Goal: Task Accomplishment & Management: Manage account settings

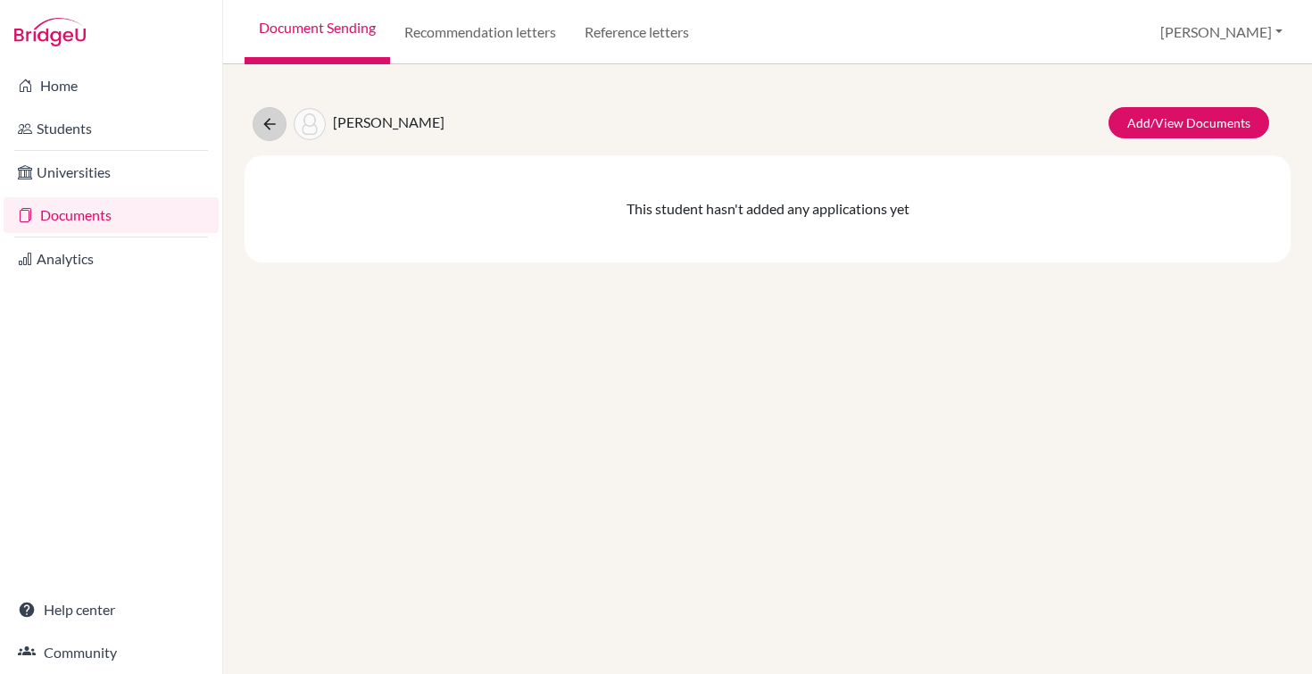
click at [264, 113] on button at bounding box center [270, 124] width 34 height 34
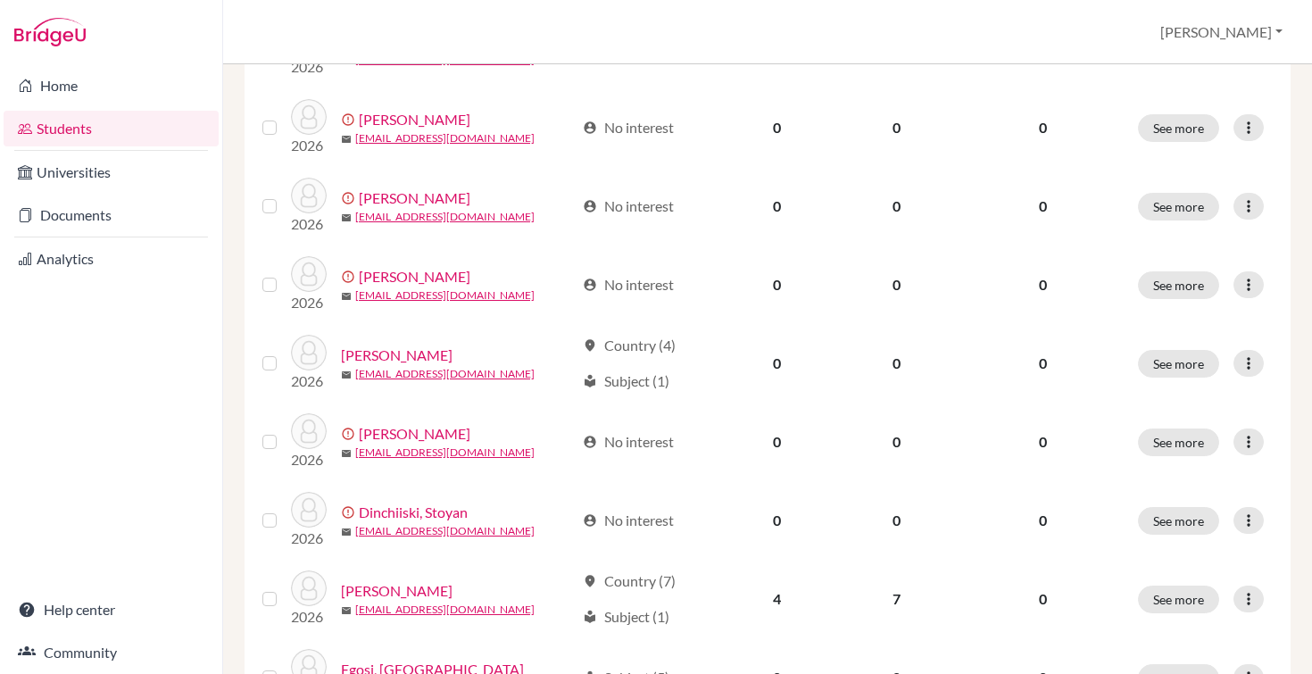
scroll to position [1368, 0]
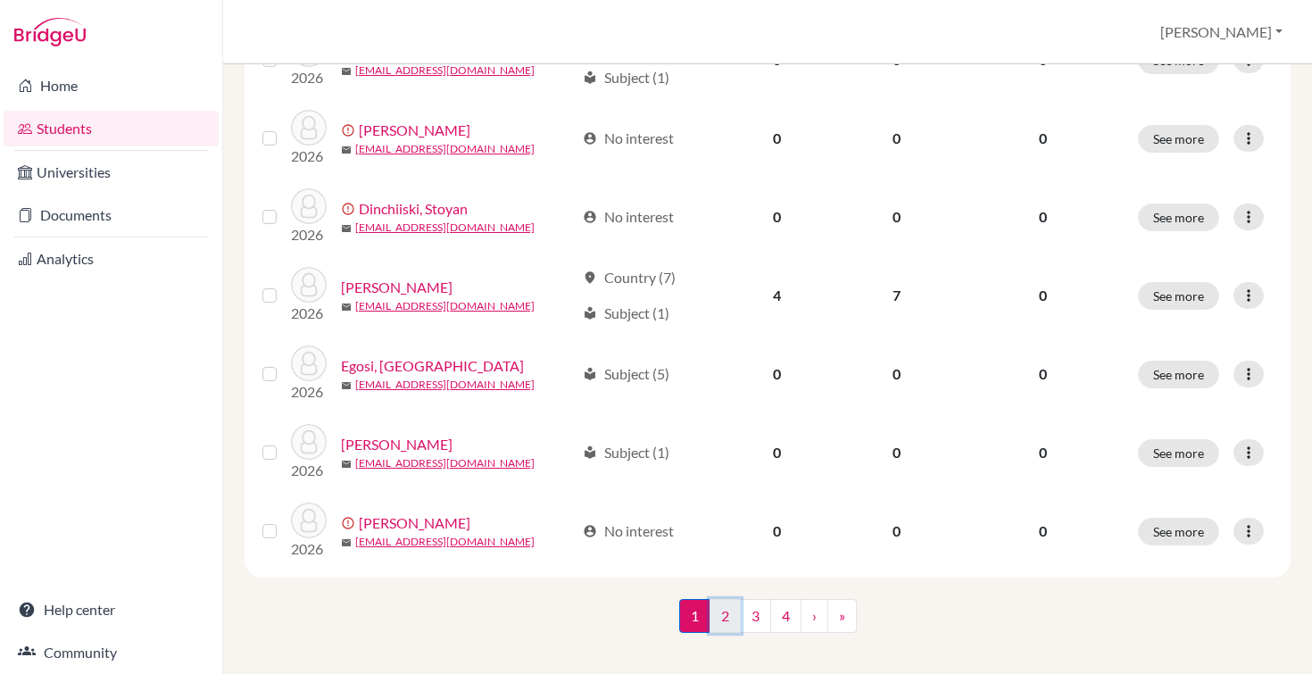
click at [728, 599] on link "2" at bounding box center [724, 616] width 31 height 34
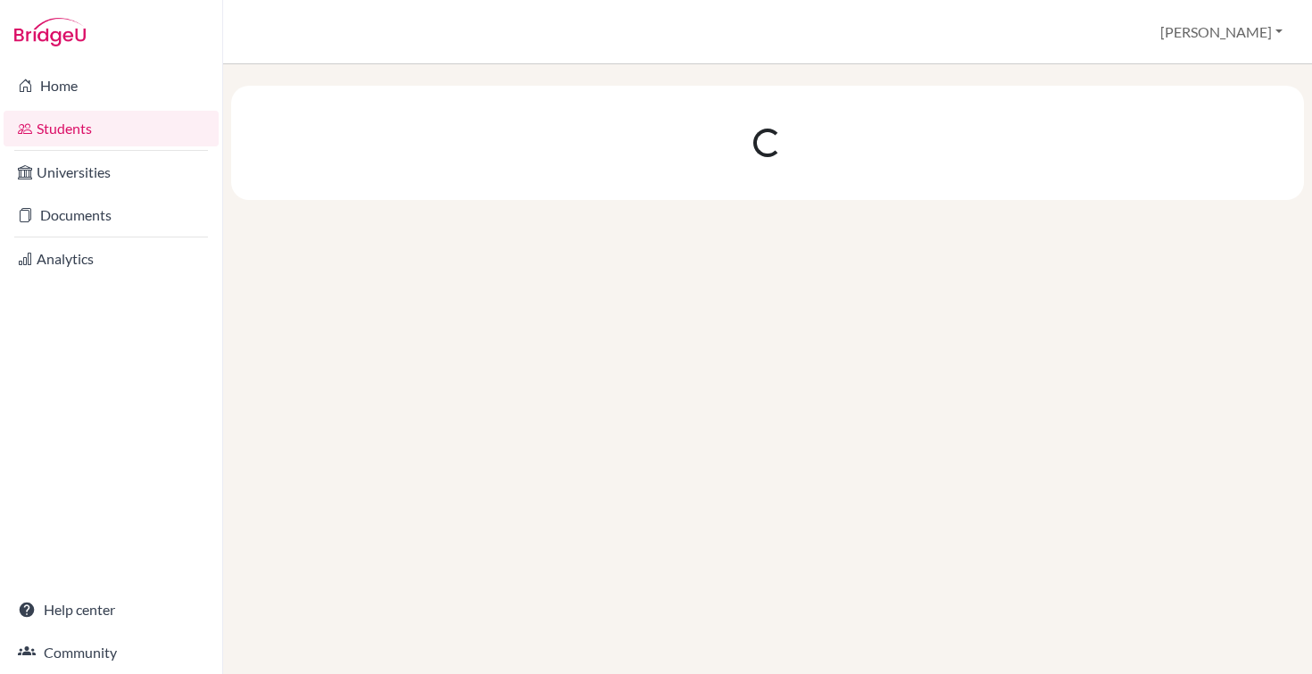
scroll to position [0, 0]
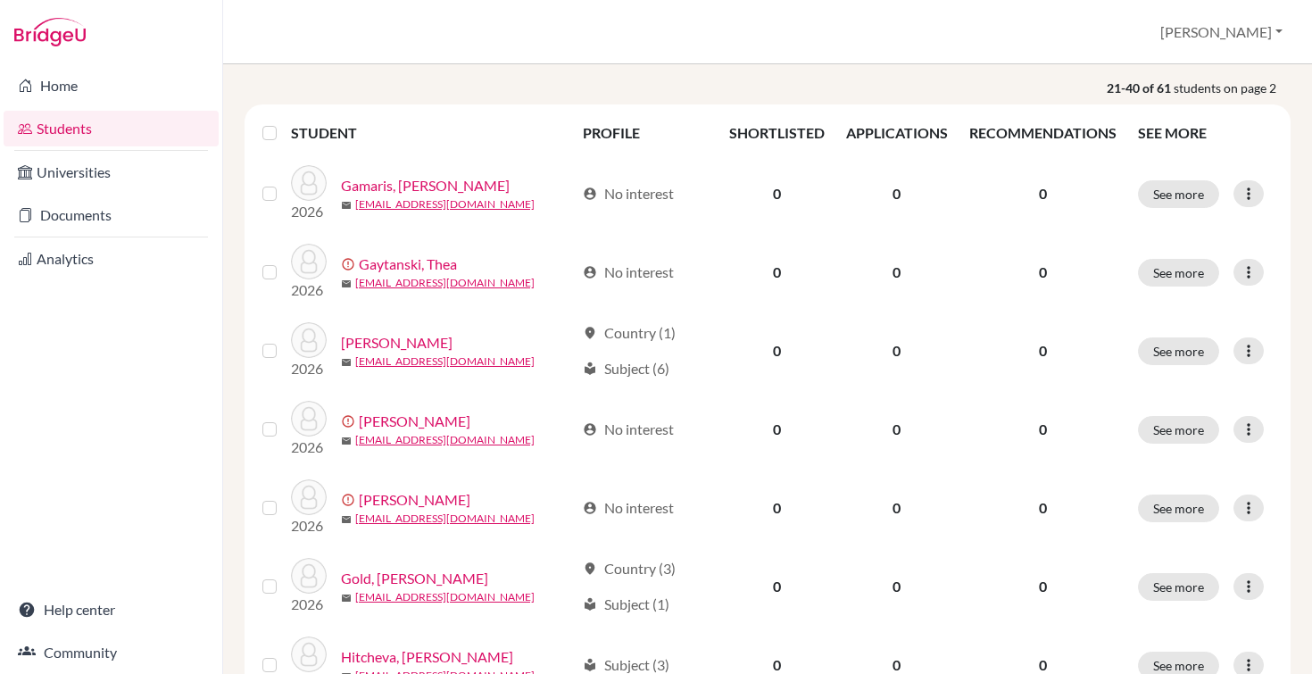
scroll to position [203, 0]
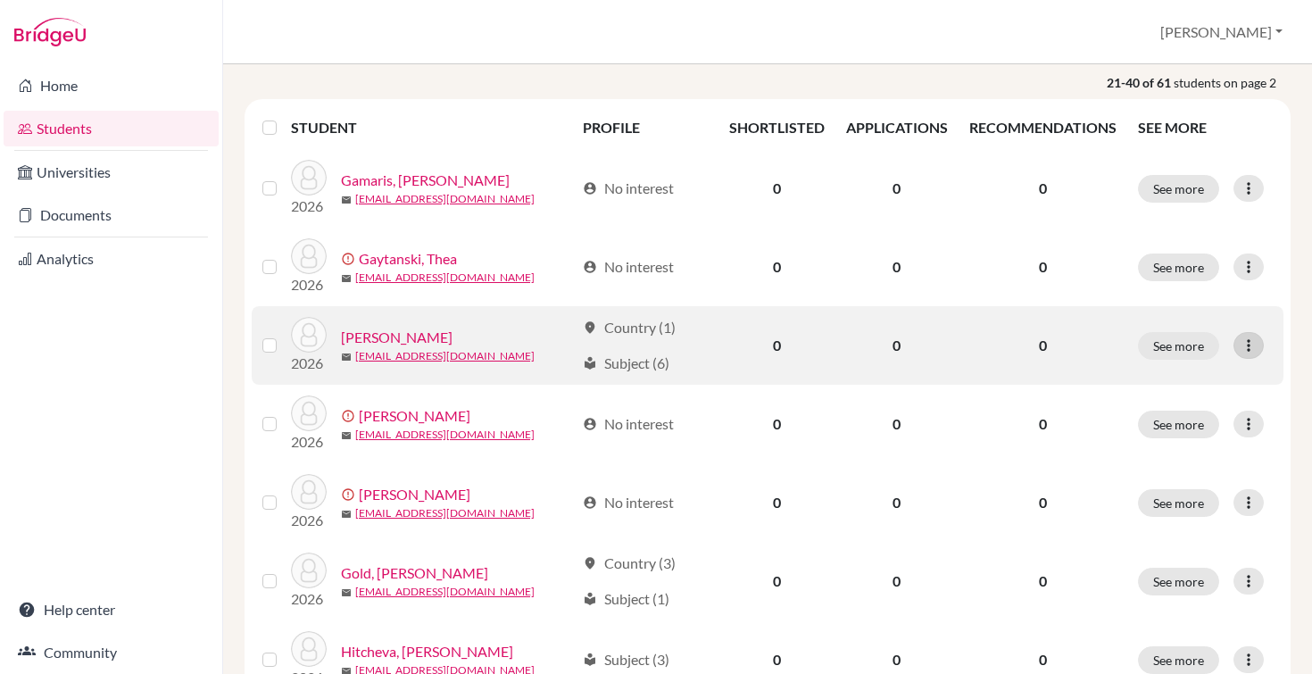
click at [1249, 341] on icon at bounding box center [1248, 345] width 18 height 18
click at [405, 336] on link "[PERSON_NAME]" at bounding box center [397, 337] width 112 height 21
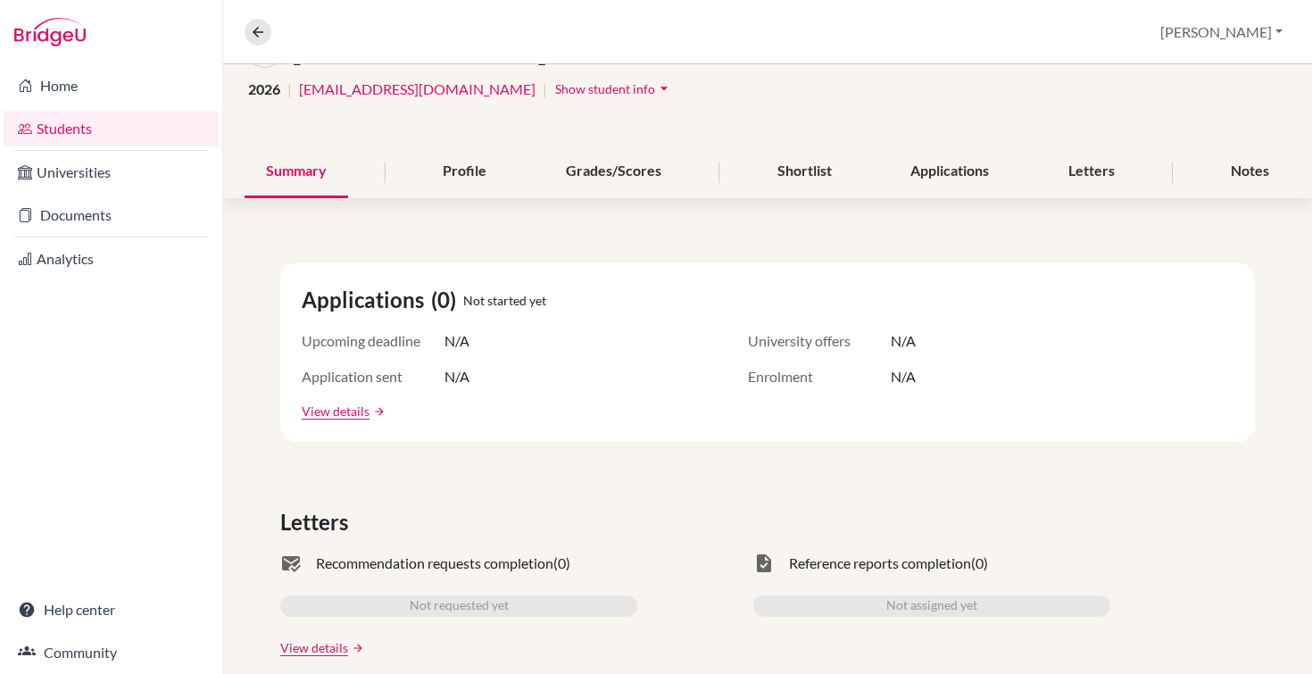
scroll to position [61, 0]
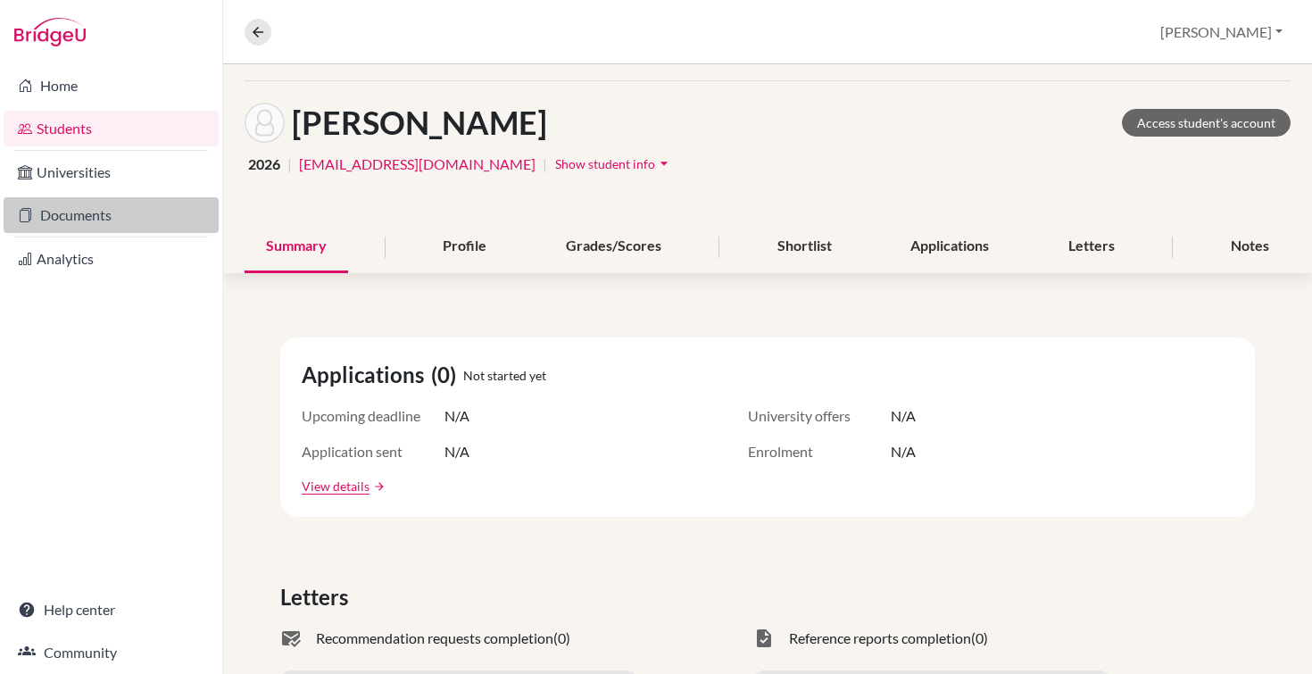
click at [92, 218] on link "Documents" at bounding box center [111, 215] width 215 height 36
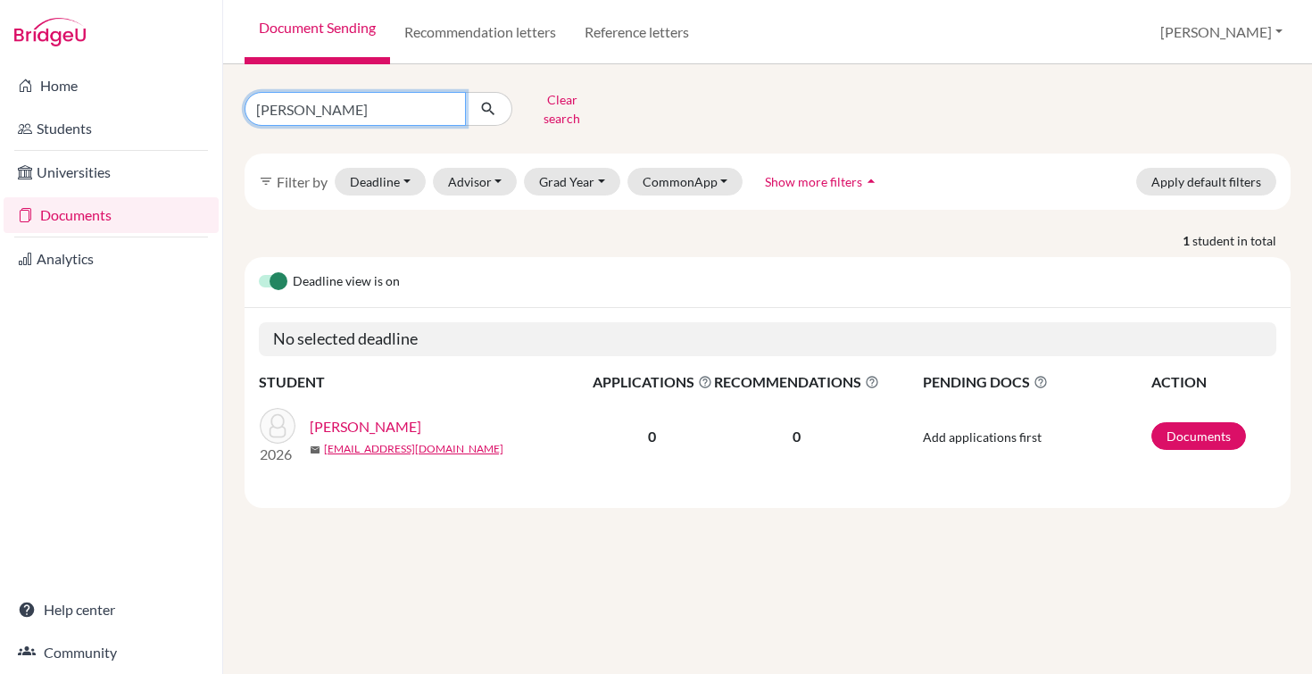
click at [454, 103] on input "[PERSON_NAME]" at bounding box center [354, 109] width 221 height 34
click at [448, 103] on input "[PERSON_NAME]" at bounding box center [354, 109] width 221 height 34
type input "geo"
click button "submit" at bounding box center [488, 109] width 47 height 34
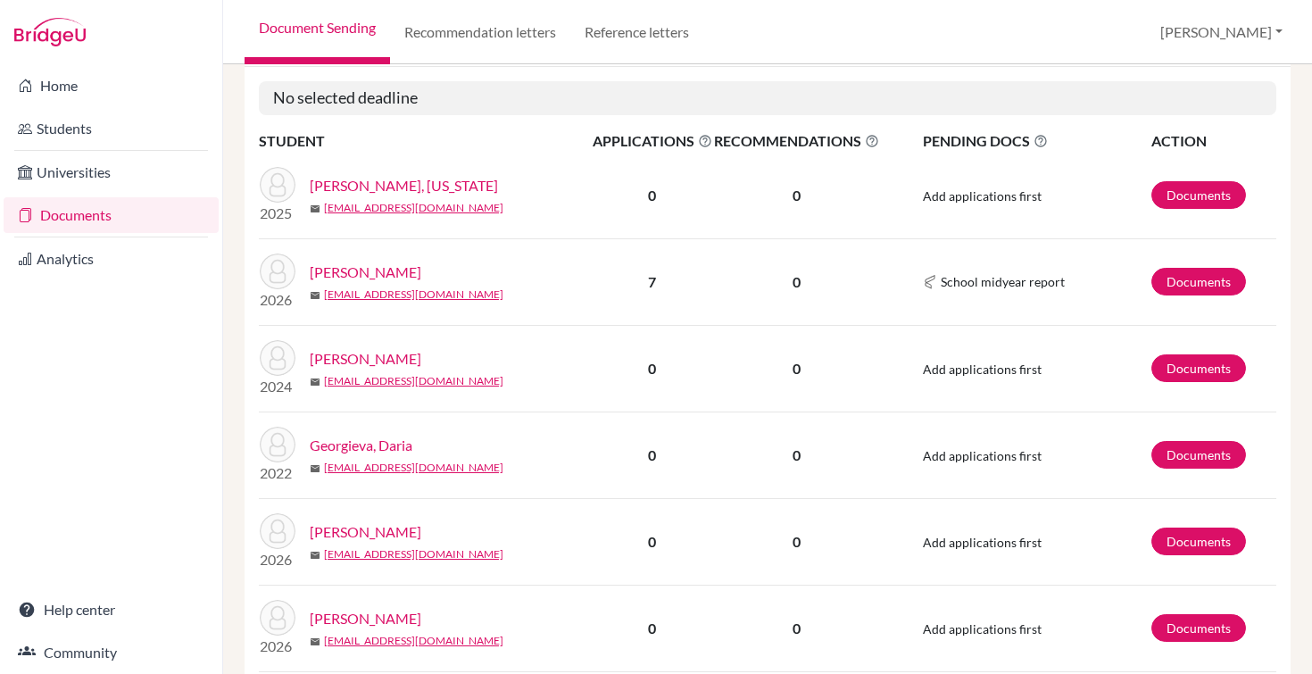
scroll to position [269, 0]
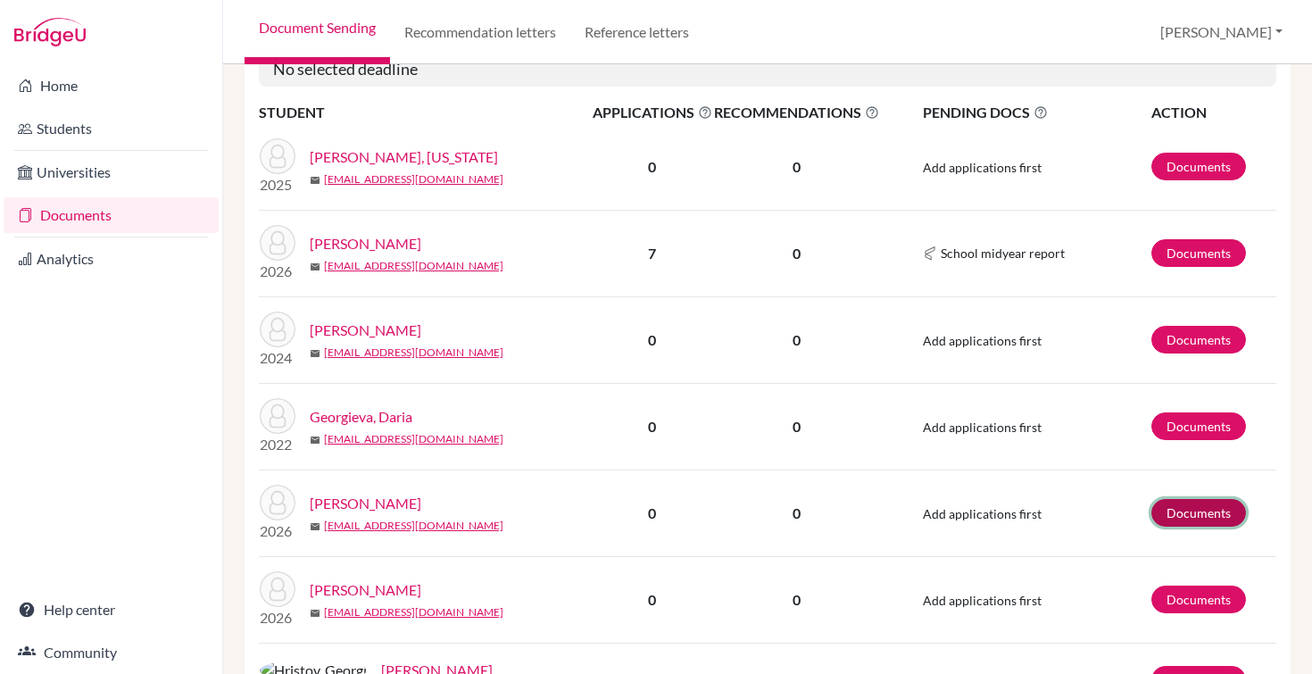
click at [1182, 499] on link "Documents" at bounding box center [1198, 513] width 95 height 28
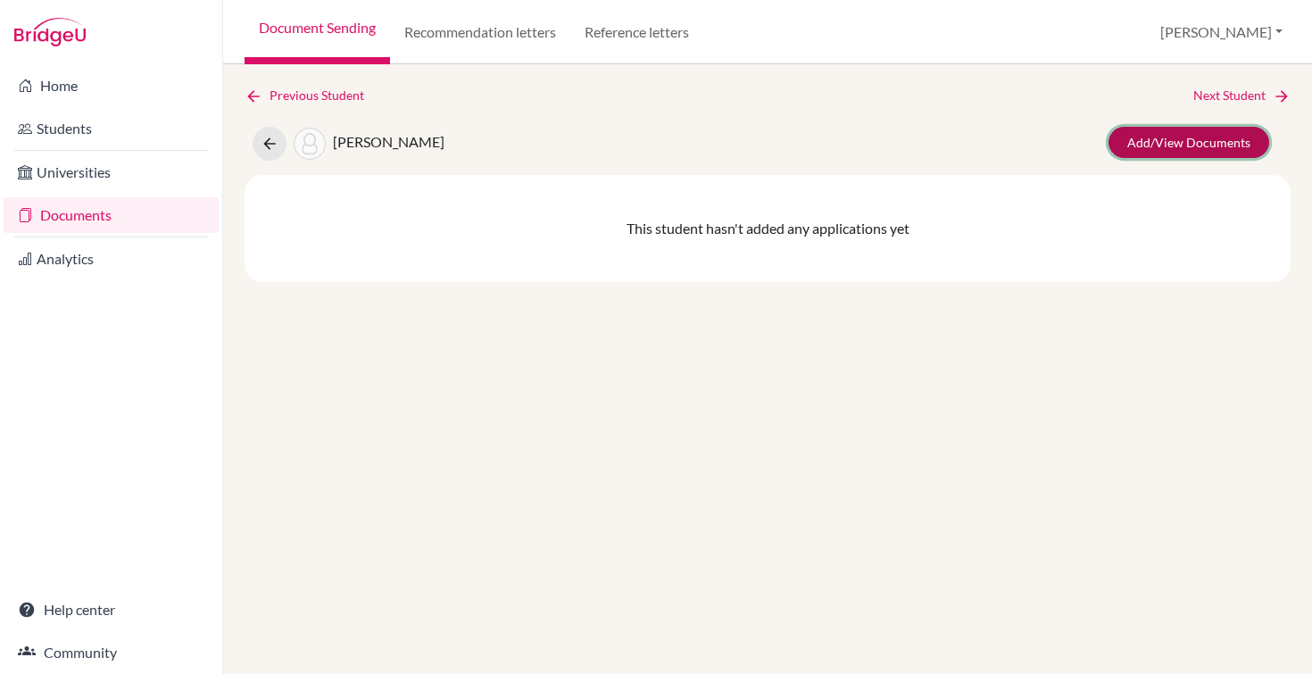
click at [1188, 144] on link "Add/View Documents" at bounding box center [1188, 142] width 161 height 31
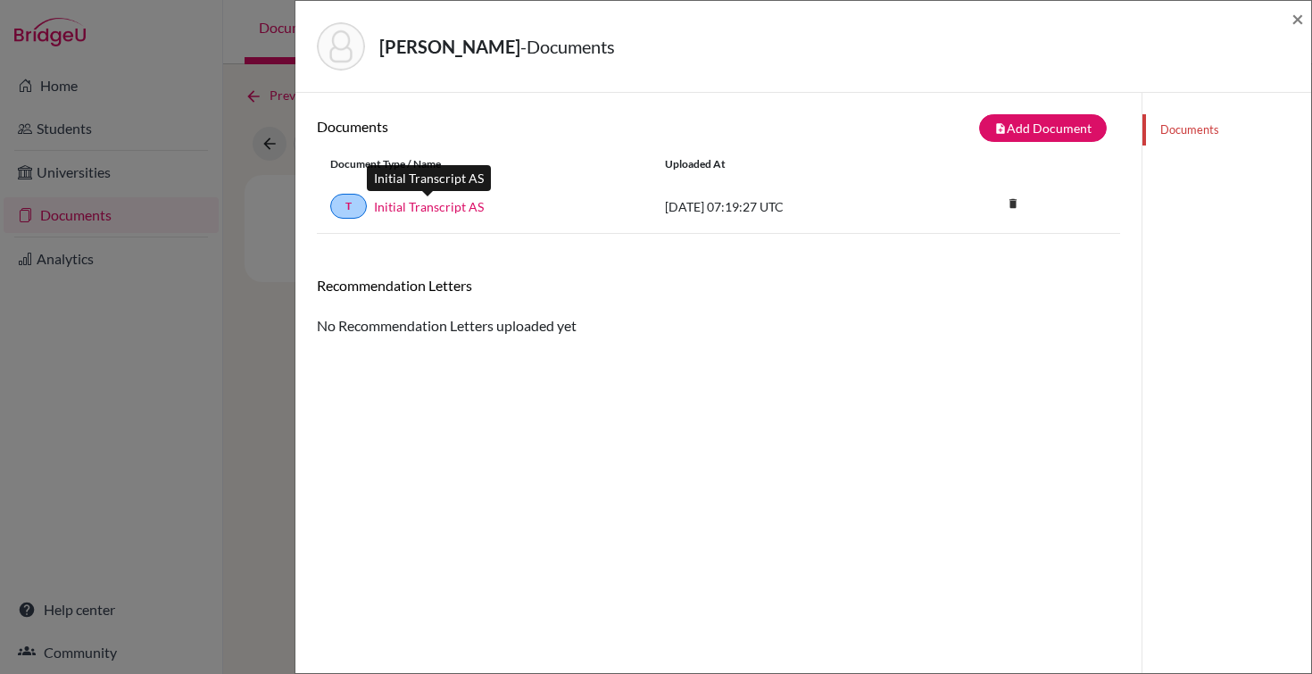
click at [454, 211] on link "Initial Transcript AS" at bounding box center [429, 206] width 110 height 19
